Goal: Information Seeking & Learning: Learn about a topic

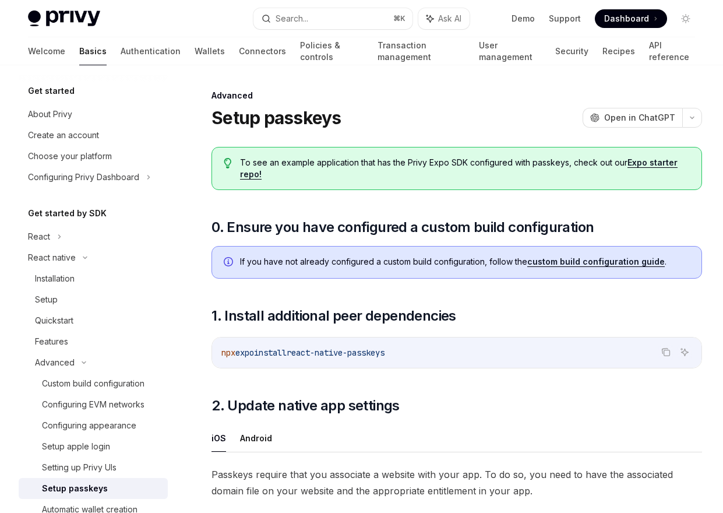
scroll to position [175, 0]
click at [313, 13] on button "Search... ⌘ K" at bounding box center [332, 18] width 159 height 21
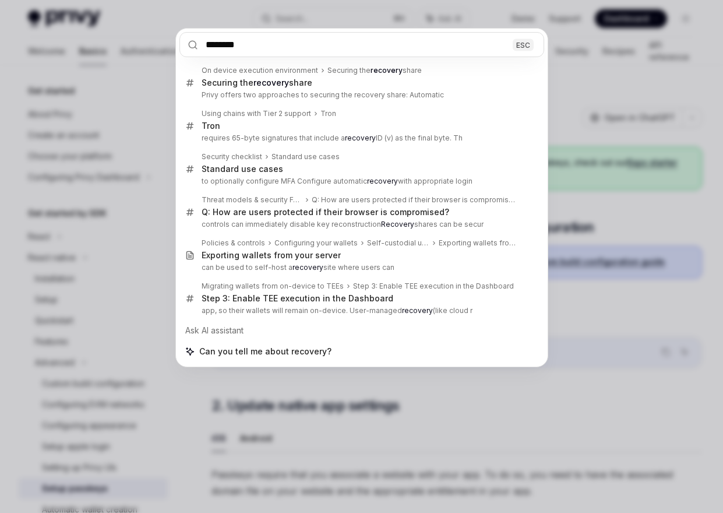
click at [244, 50] on input "********" at bounding box center [361, 44] width 365 height 25
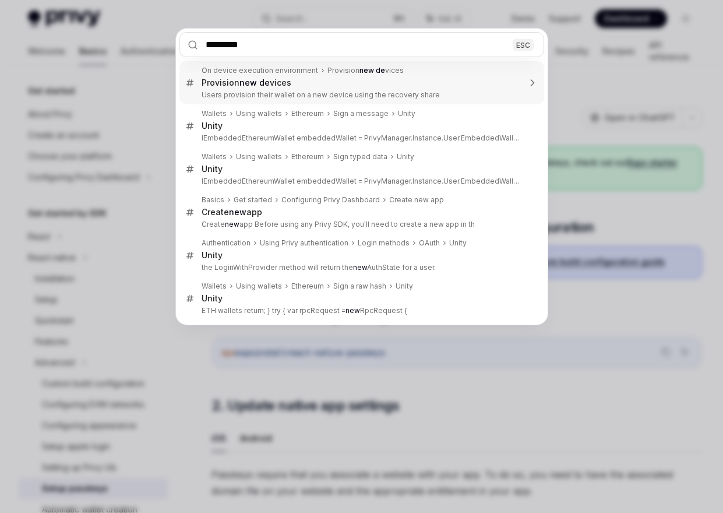
type input "**********"
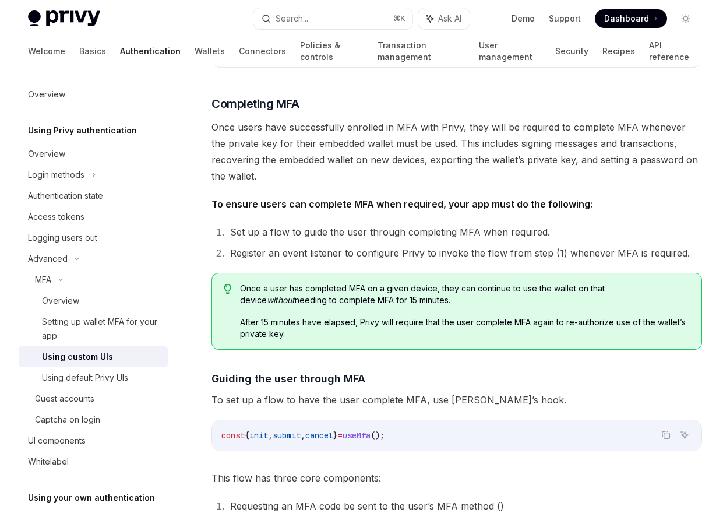
scroll to position [2483, 0]
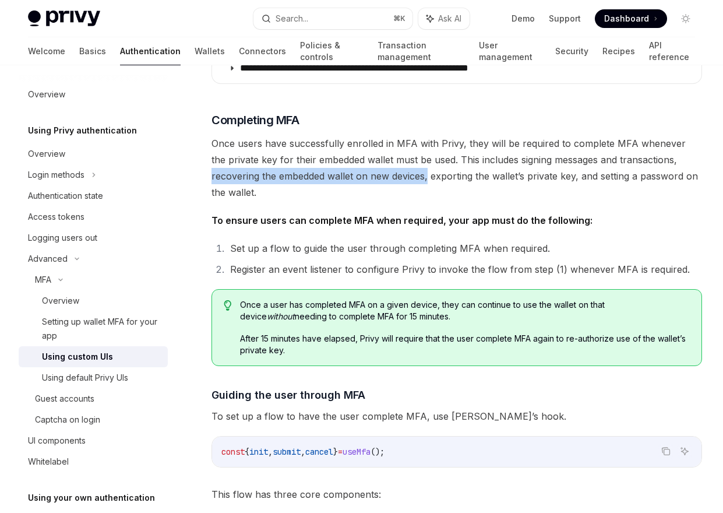
drag, startPoint x: 211, startPoint y: 164, endPoint x: 429, endPoint y: 161, distance: 217.9
click at [429, 161] on span "Once users have successfully enrolled in MFA with Privy, they will be required …" at bounding box center [457, 167] width 491 height 65
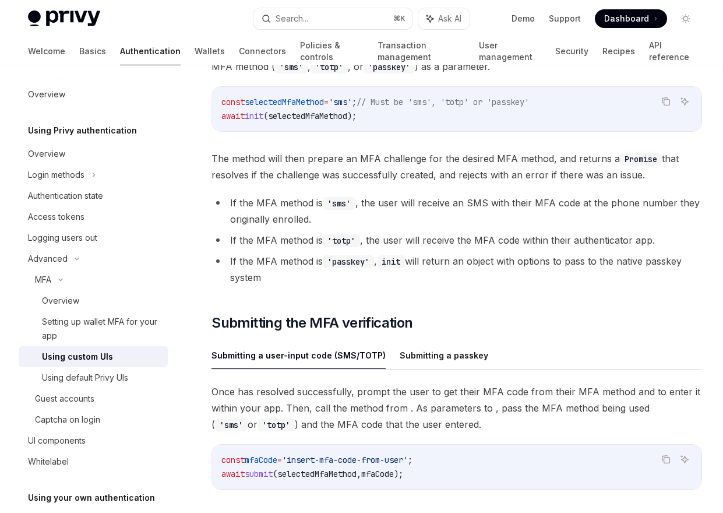
scroll to position [3072, 0]
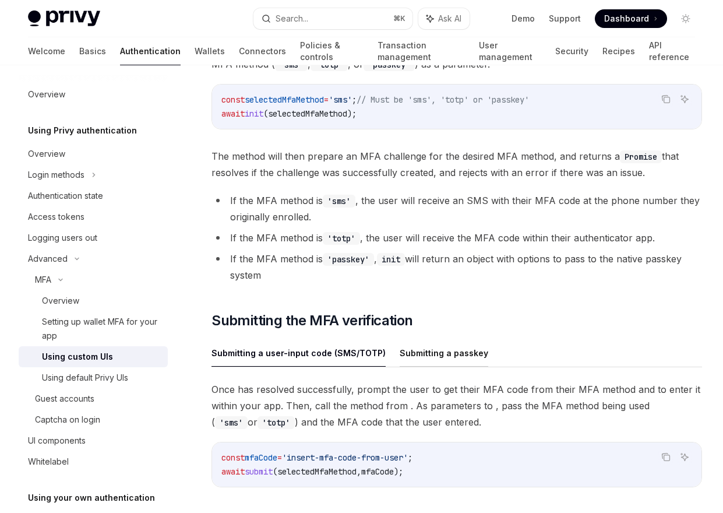
click at [417, 341] on button "Submitting a passkey" at bounding box center [444, 352] width 89 height 27
type textarea "*"
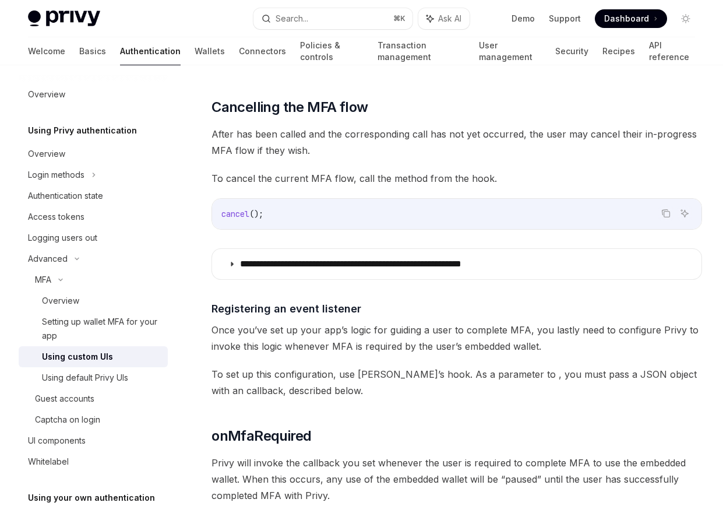
scroll to position [3515, 0]
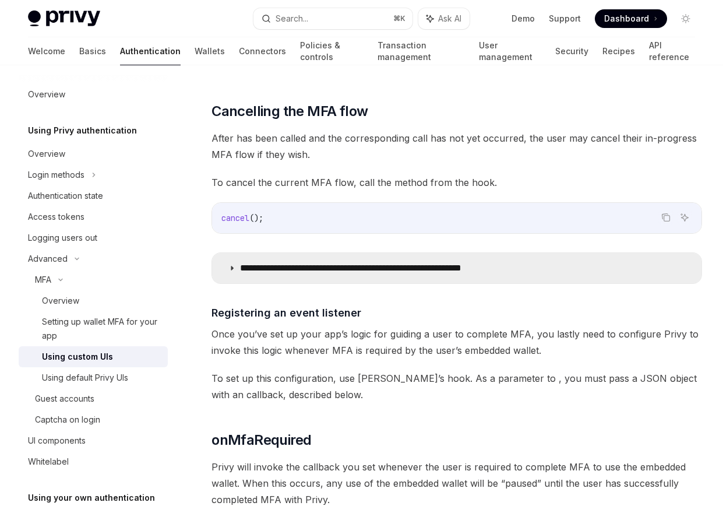
click at [312, 265] on summary "**********" at bounding box center [456, 268] width 489 height 30
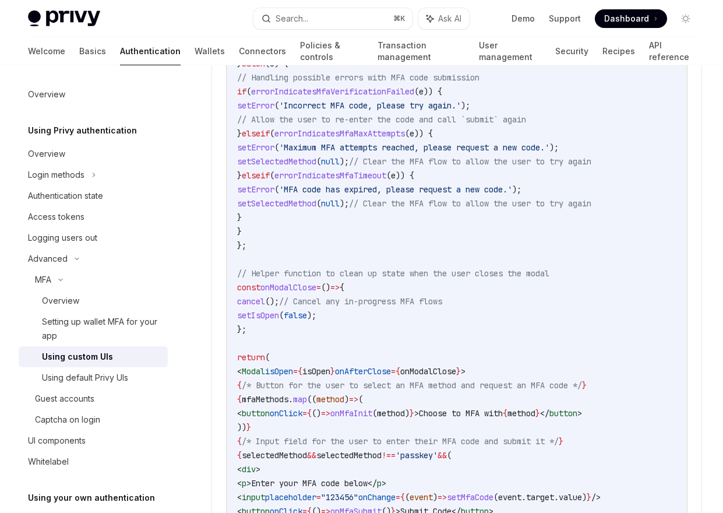
scroll to position [4576, 0]
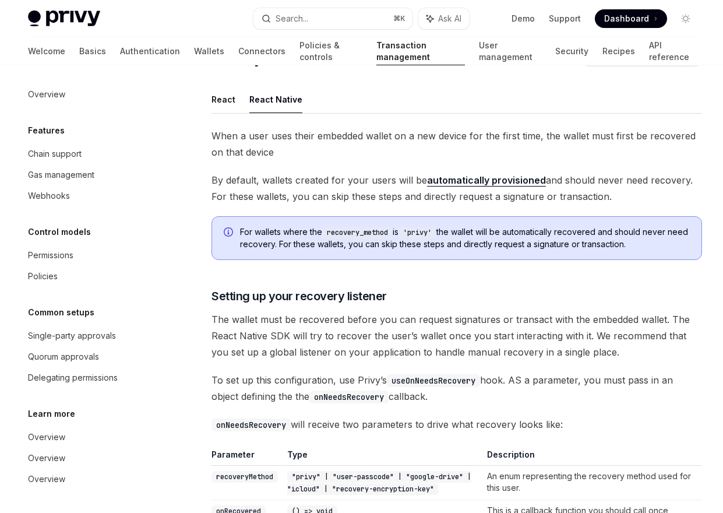
scroll to position [47, 0]
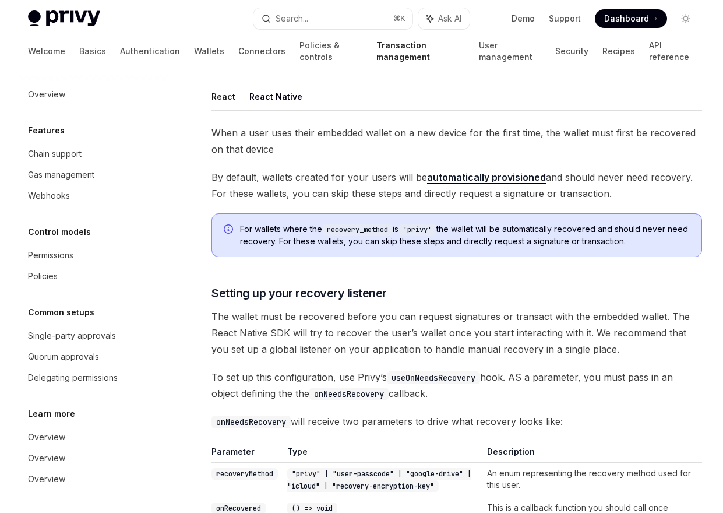
click at [463, 179] on link "automatically provisioned" at bounding box center [486, 177] width 119 height 12
type textarea "*"
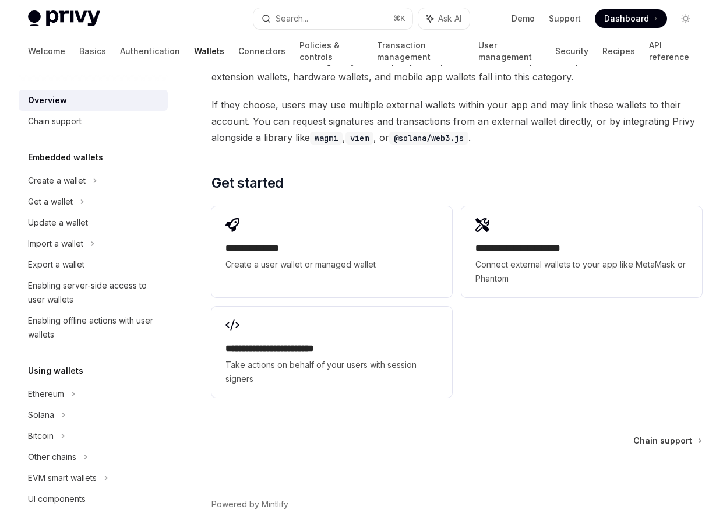
scroll to position [1790, 0]
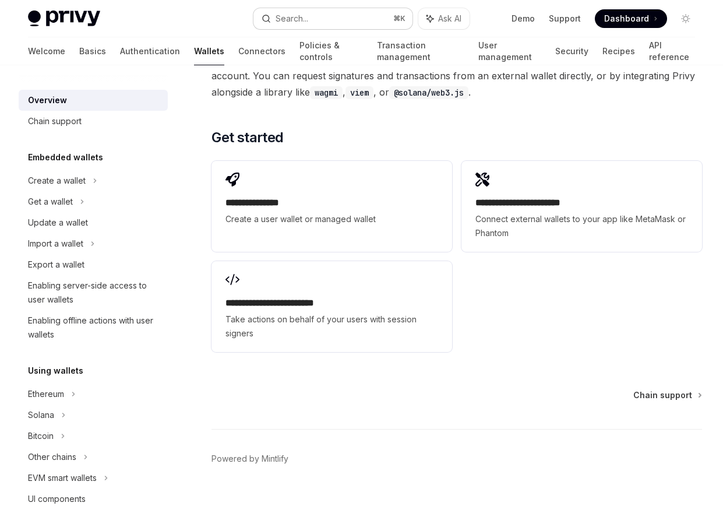
click at [326, 20] on button "Search... ⌘ K" at bounding box center [332, 18] width 159 height 21
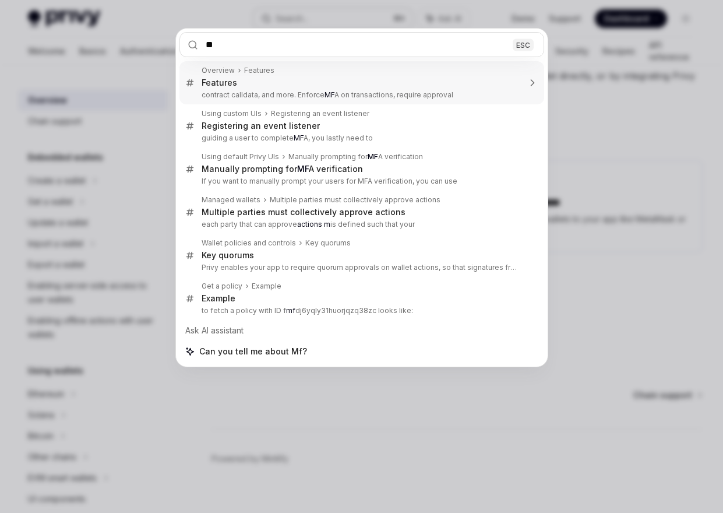
type input "***"
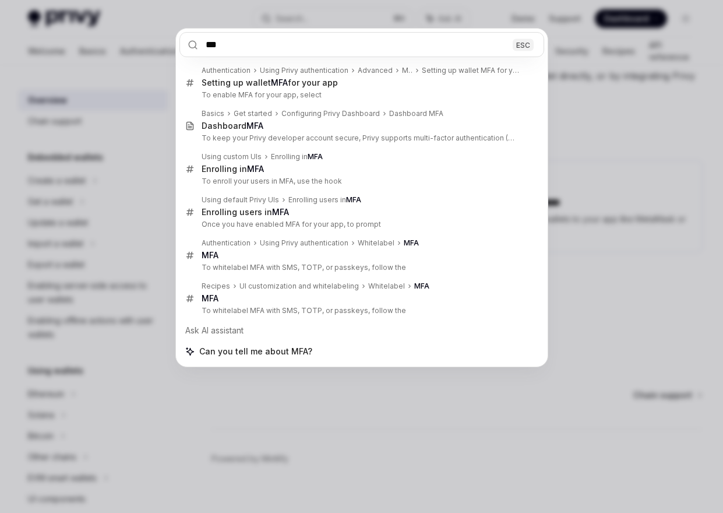
click at [220, 43] on input "***" at bounding box center [361, 44] width 365 height 25
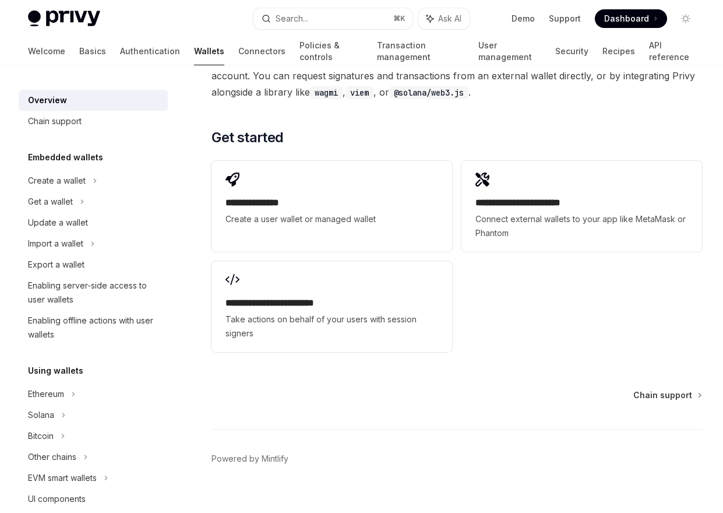
type textarea "*"
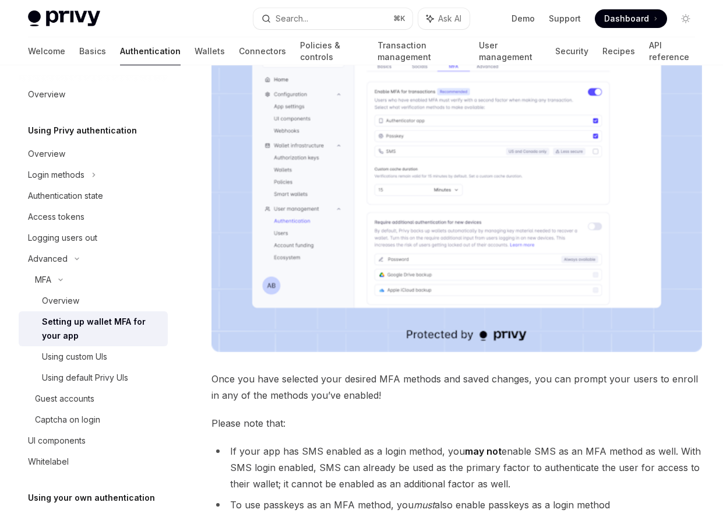
scroll to position [192, 0]
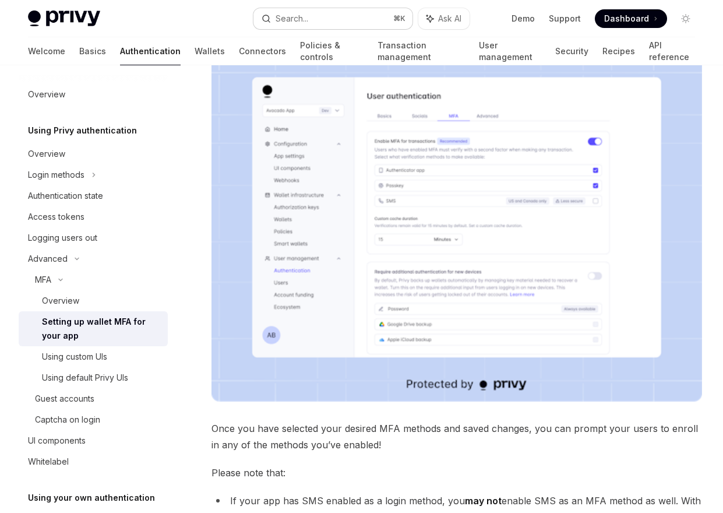
click at [368, 22] on button "Search... ⌘ K" at bounding box center [332, 18] width 159 height 21
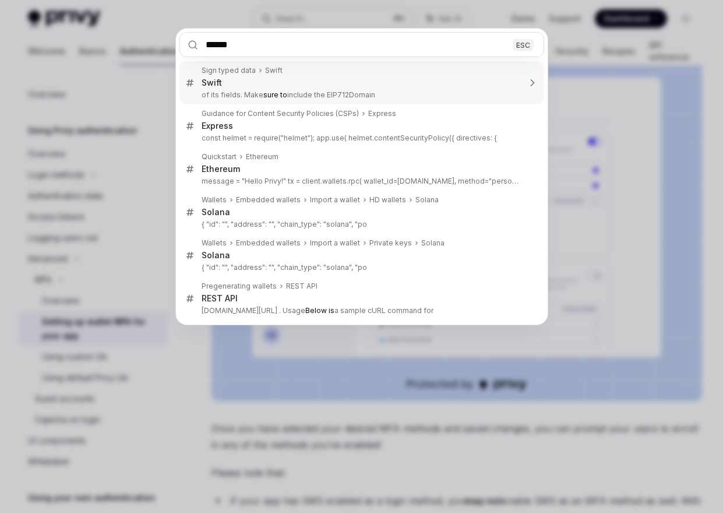
type input "*******"
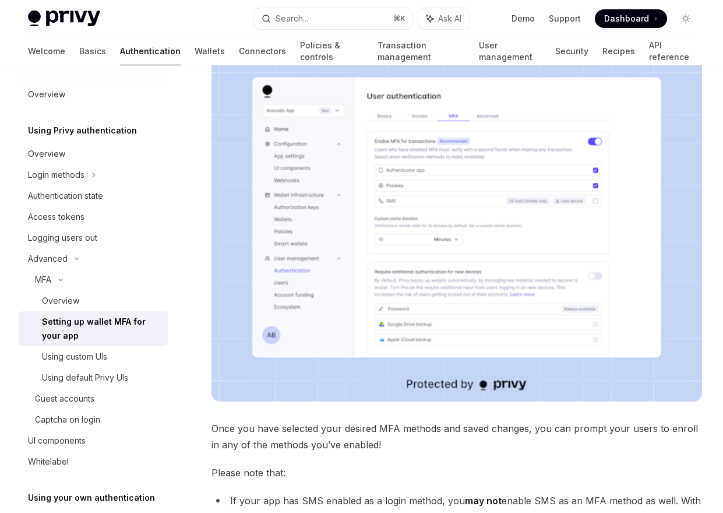
type textarea "*"
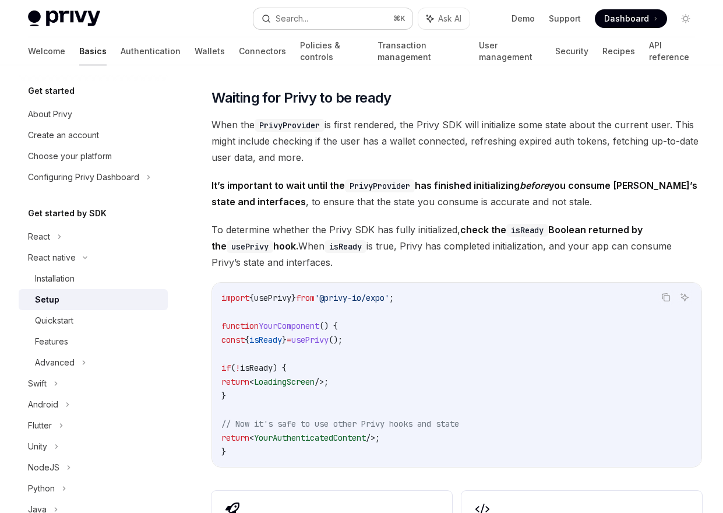
click at [298, 23] on div "Search..." at bounding box center [292, 19] width 33 height 14
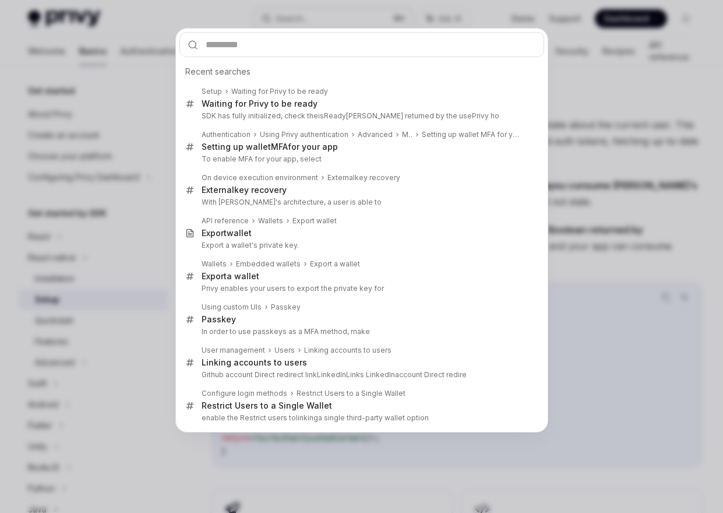
type input "**********"
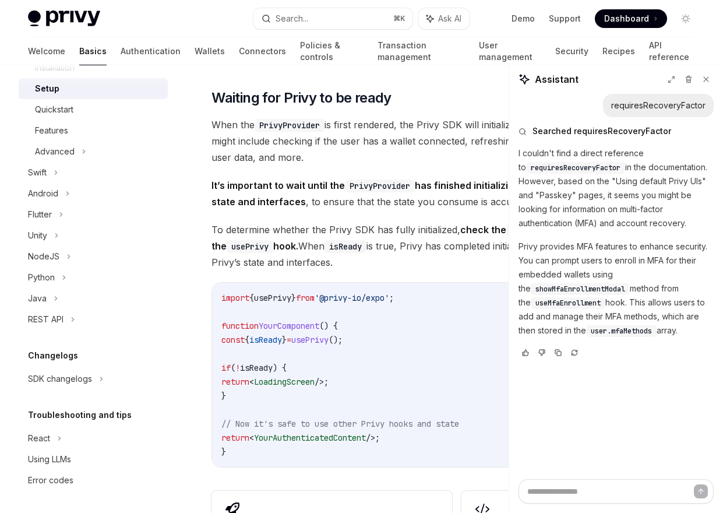
scroll to position [212, 0]
click at [649, 51] on link "API reference" at bounding box center [672, 51] width 46 height 28
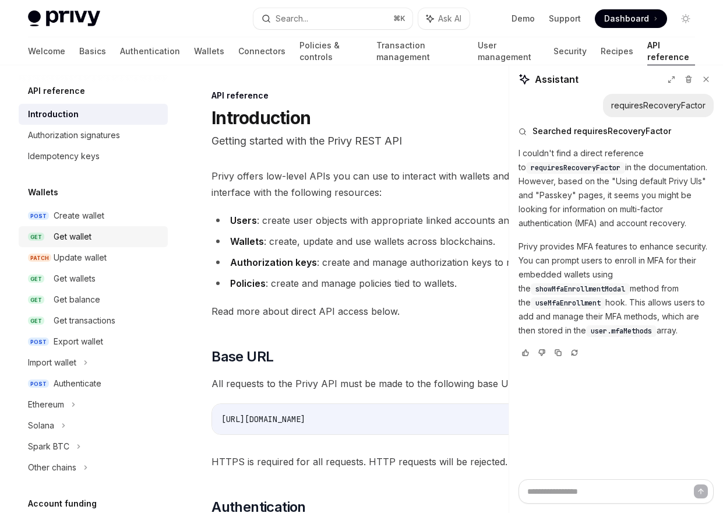
click at [91, 237] on div "Get wallet" at bounding box center [73, 237] width 38 height 14
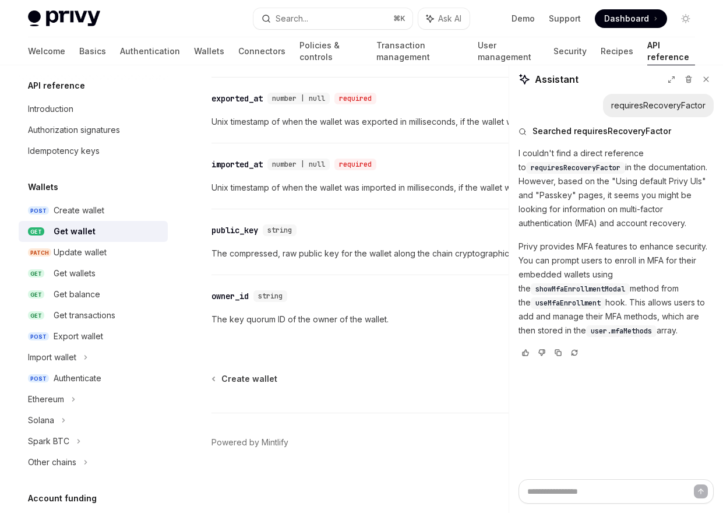
scroll to position [8, 0]
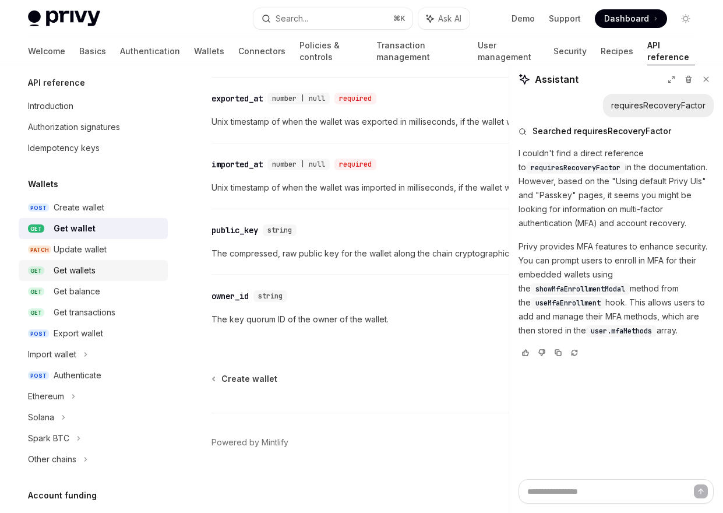
click at [77, 269] on div "Get wallets" at bounding box center [75, 270] width 42 height 14
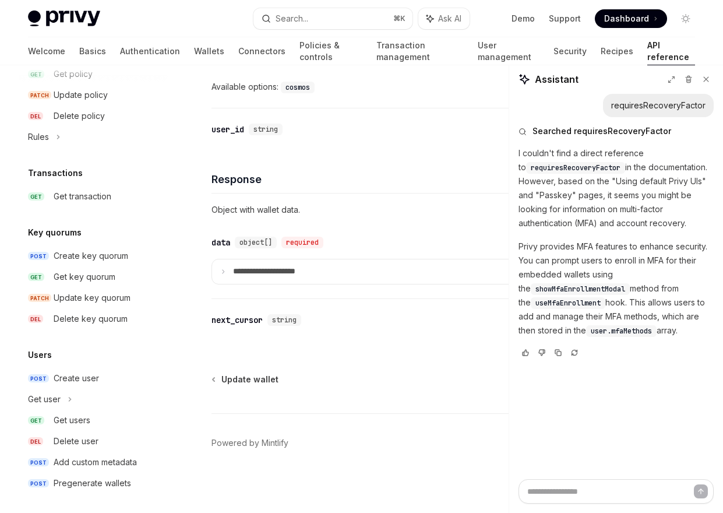
scroll to position [691, 0]
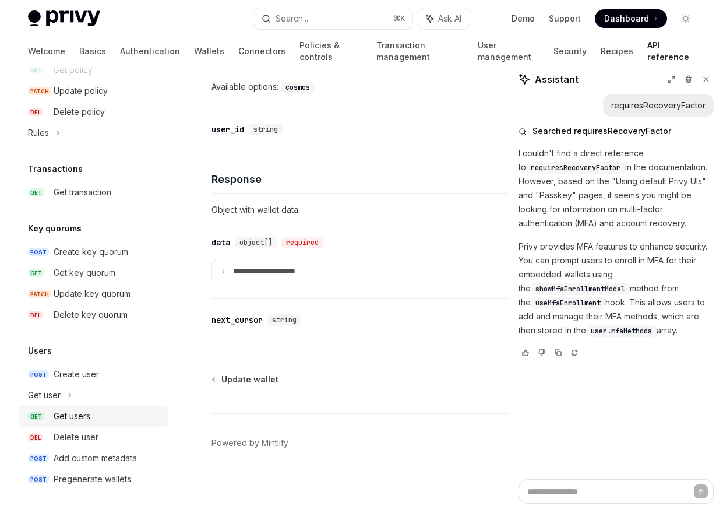
click at [96, 418] on div "Get users" at bounding box center [107, 416] width 107 height 14
type textarea "*"
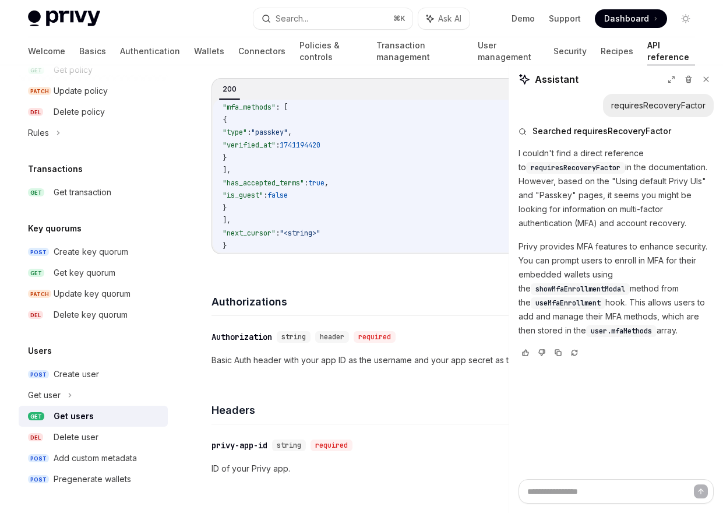
scroll to position [239, 0]
